Goal: Find contact information: Find contact information

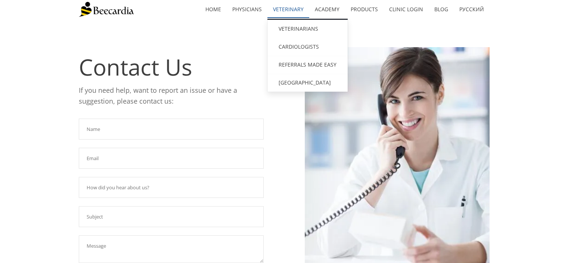
click at [287, 9] on link "Veterinary" at bounding box center [288, 9] width 42 height 17
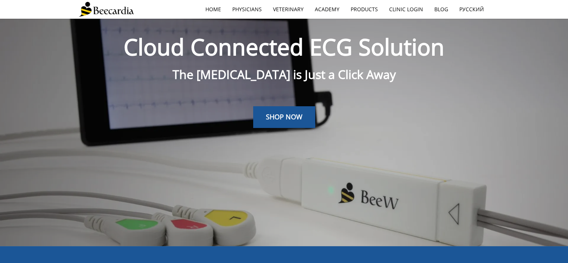
scroll to position [19, 0]
click at [411, 7] on link "Clinic Login" at bounding box center [406, 9] width 45 height 17
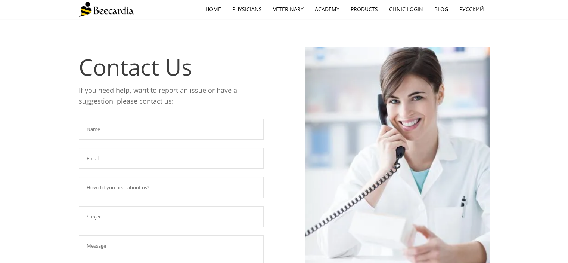
scroll to position [153, 0]
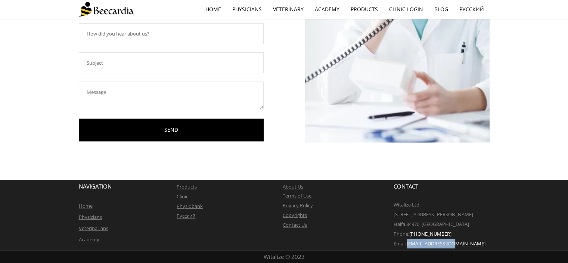
drag, startPoint x: 457, startPoint y: 243, endPoint x: 408, endPoint y: 239, distance: 49.8
click at [408, 239] on p "Email: [EMAIL_ADDRESS][DOMAIN_NAME]" at bounding box center [442, 243] width 96 height 10
copy link "[EMAIL_ADDRESS][DOMAIN_NAME]"
